Goal: Task Accomplishment & Management: Manage account settings

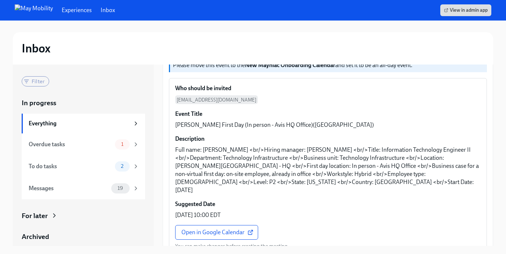
scroll to position [98, 0]
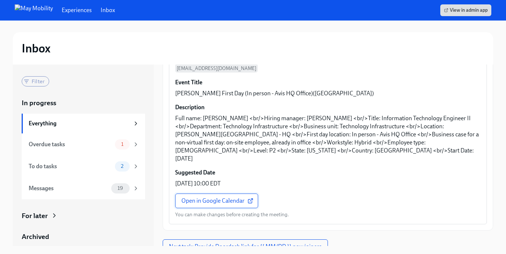
click at [242, 198] on span "Open in Google Calendar" at bounding box center [216, 201] width 71 height 7
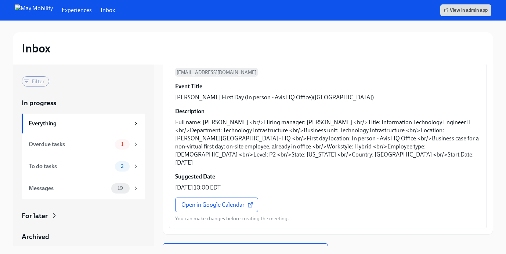
scroll to position [128, 0]
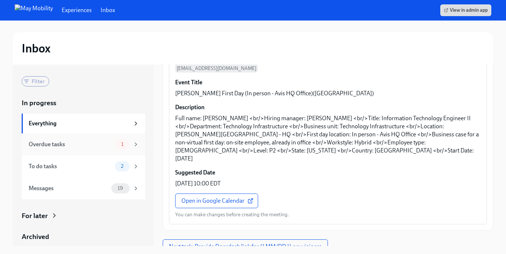
click at [103, 144] on div "Overdue tasks" at bounding box center [70, 145] width 83 height 8
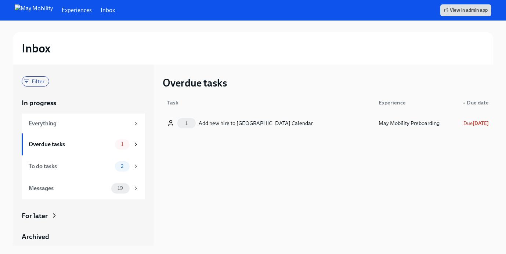
click at [295, 125] on div "1 Add new hire to New Mayniac Calendar" at bounding box center [268, 123] width 209 height 15
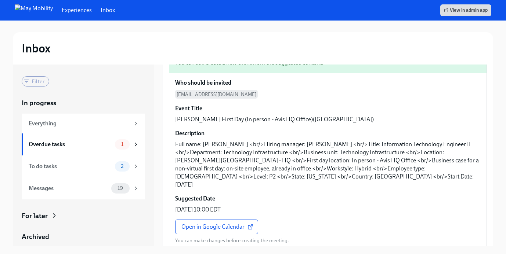
scroll to position [104, 0]
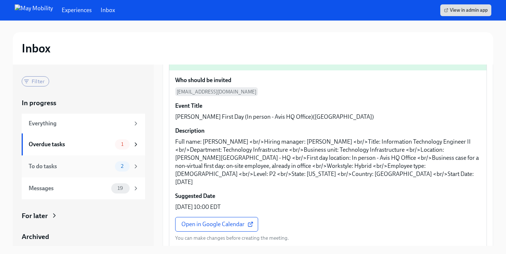
click at [85, 171] on div "To do tasks 2" at bounding box center [84, 167] width 111 height 10
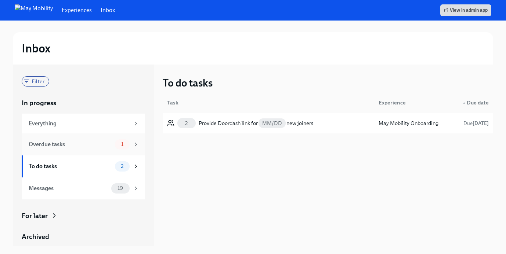
click at [83, 152] on div "Overdue tasks 1" at bounding box center [83, 145] width 123 height 22
click at [263, 120] on div "Add new hire to New Mayniac Calendar" at bounding box center [256, 123] width 114 height 9
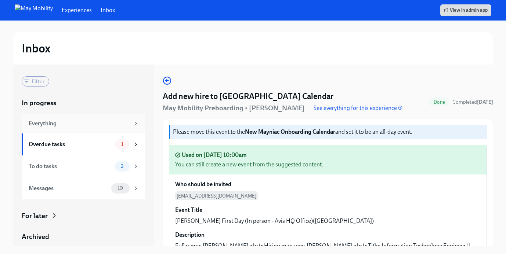
click at [125, 124] on div "Everything" at bounding box center [79, 124] width 101 height 8
